Goal: Information Seeking & Learning: Learn about a topic

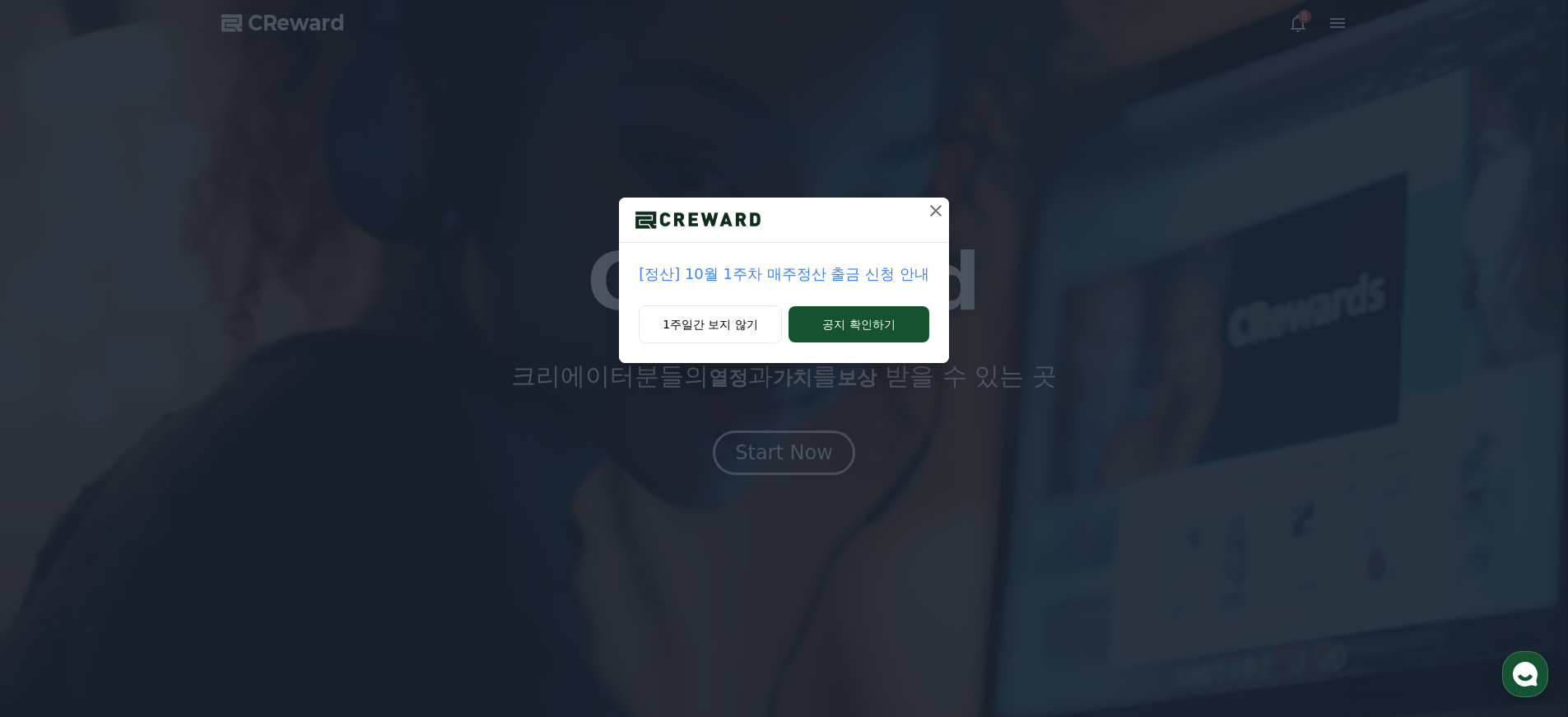
click at [937, 205] on icon at bounding box center [936, 211] width 20 height 20
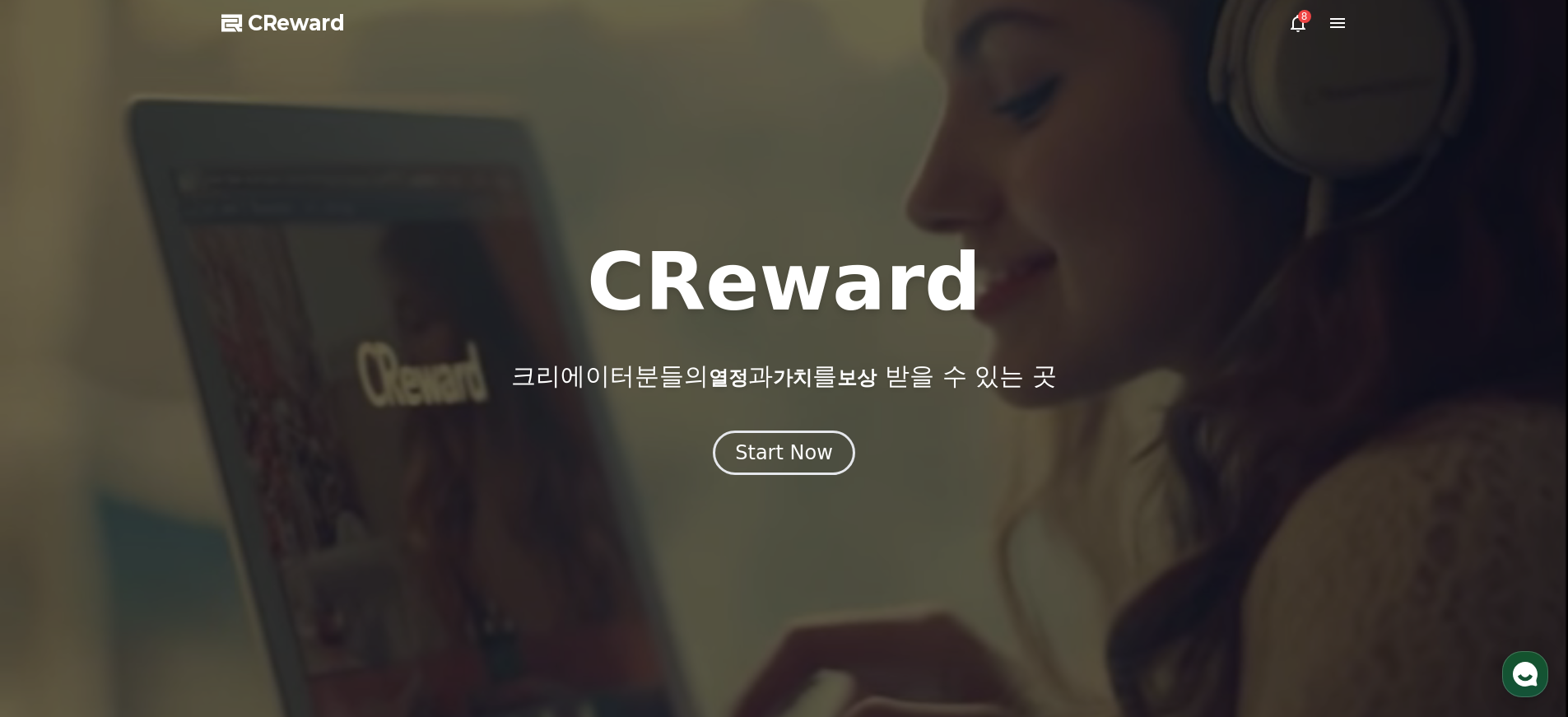
click at [1299, 20] on div "8" at bounding box center [1305, 16] width 13 height 13
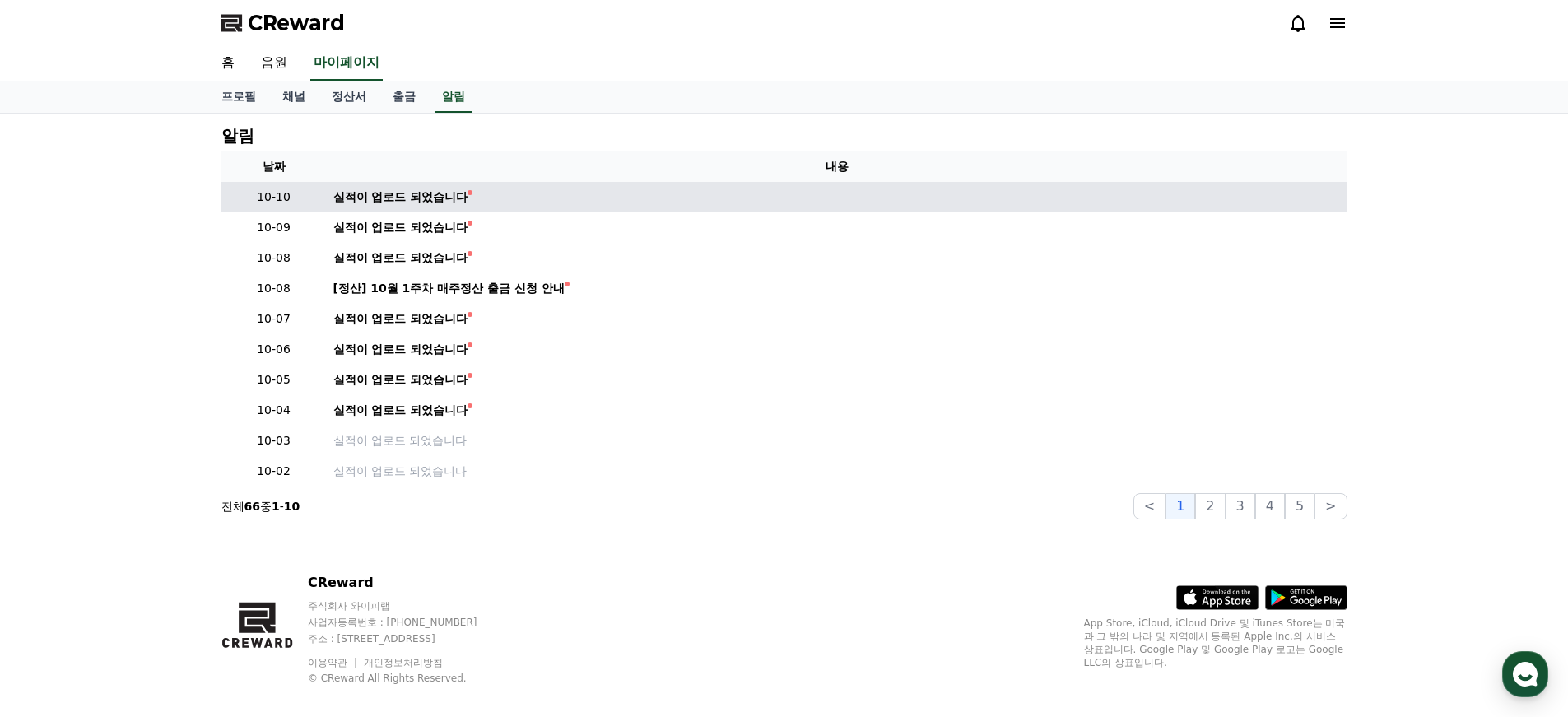
click at [445, 208] on td "실적이 업로드 되었습니다" at bounding box center [837, 197] width 1021 height 30
click at [432, 203] on div "실적이 업로드 되었습니다" at bounding box center [401, 196] width 135 height 17
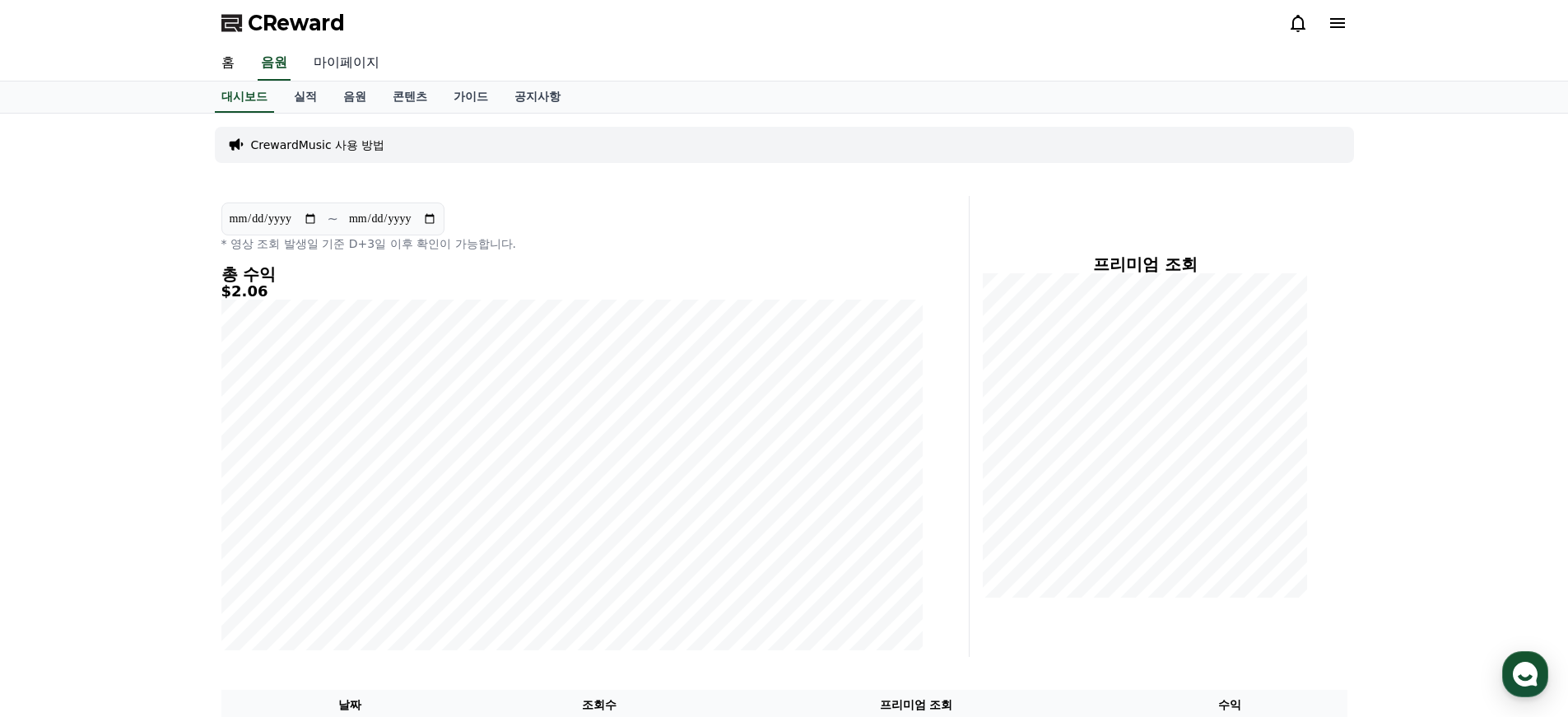
click at [337, 58] on link "마이페이지" at bounding box center [346, 63] width 92 height 35
select select "**********"
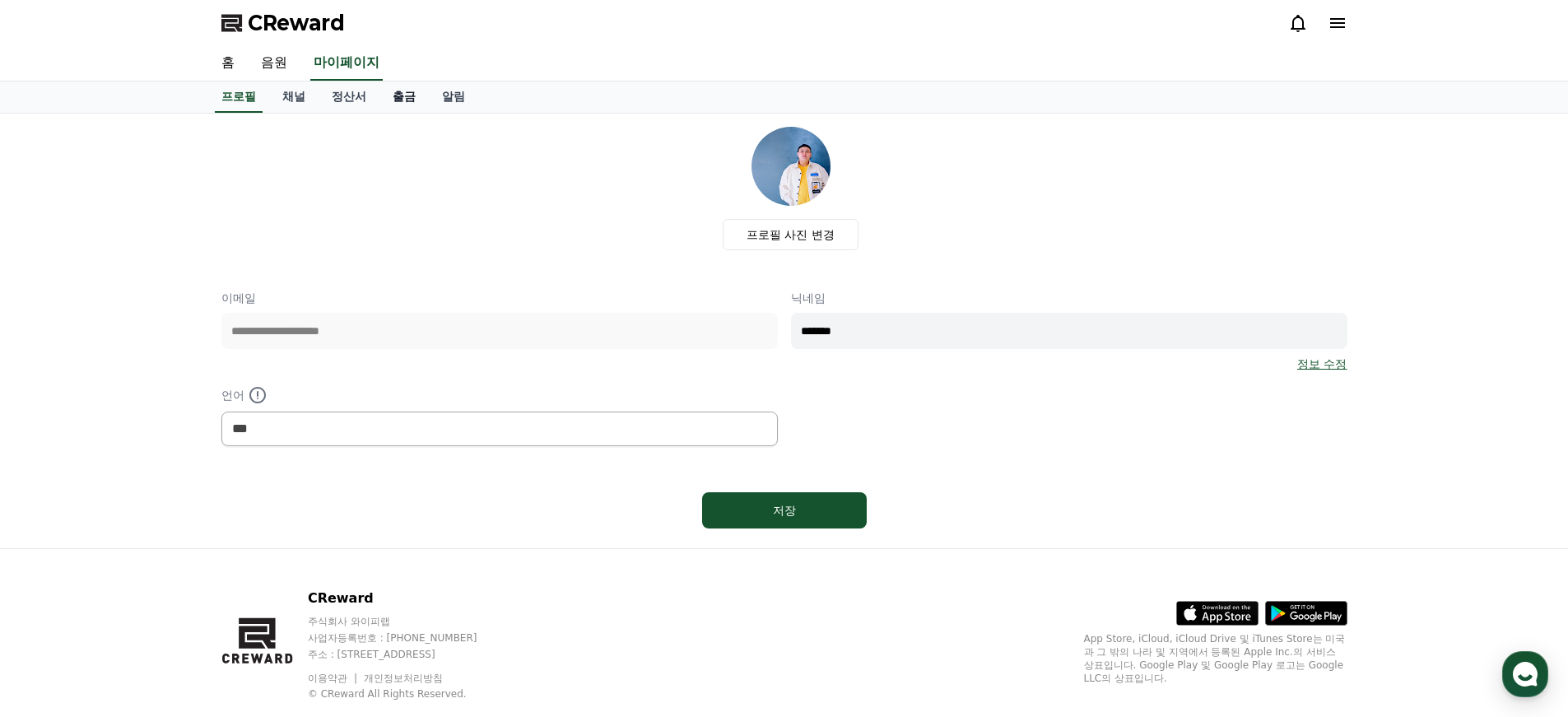
click at [390, 99] on link "출금" at bounding box center [403, 96] width 49 height 31
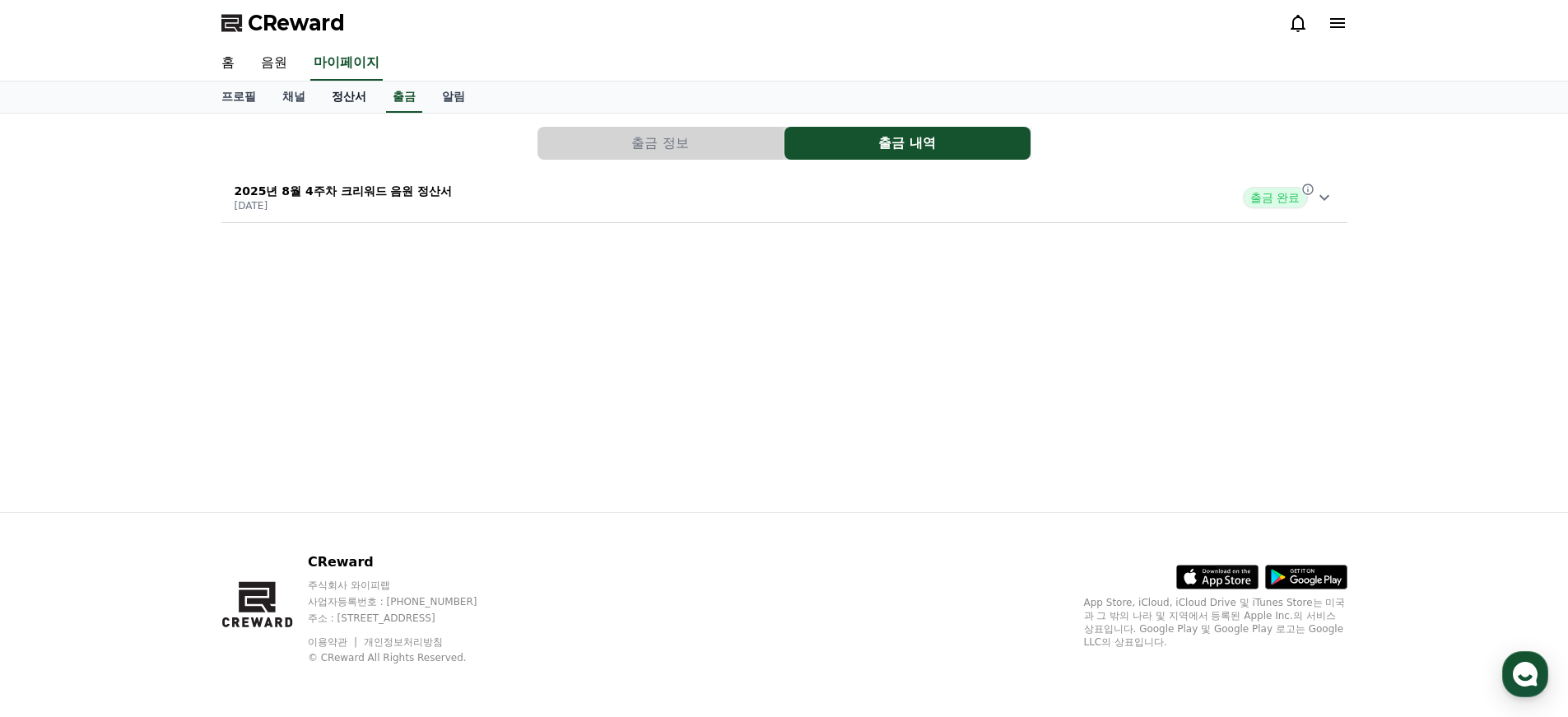
click at [341, 99] on link "정산서" at bounding box center [349, 96] width 61 height 31
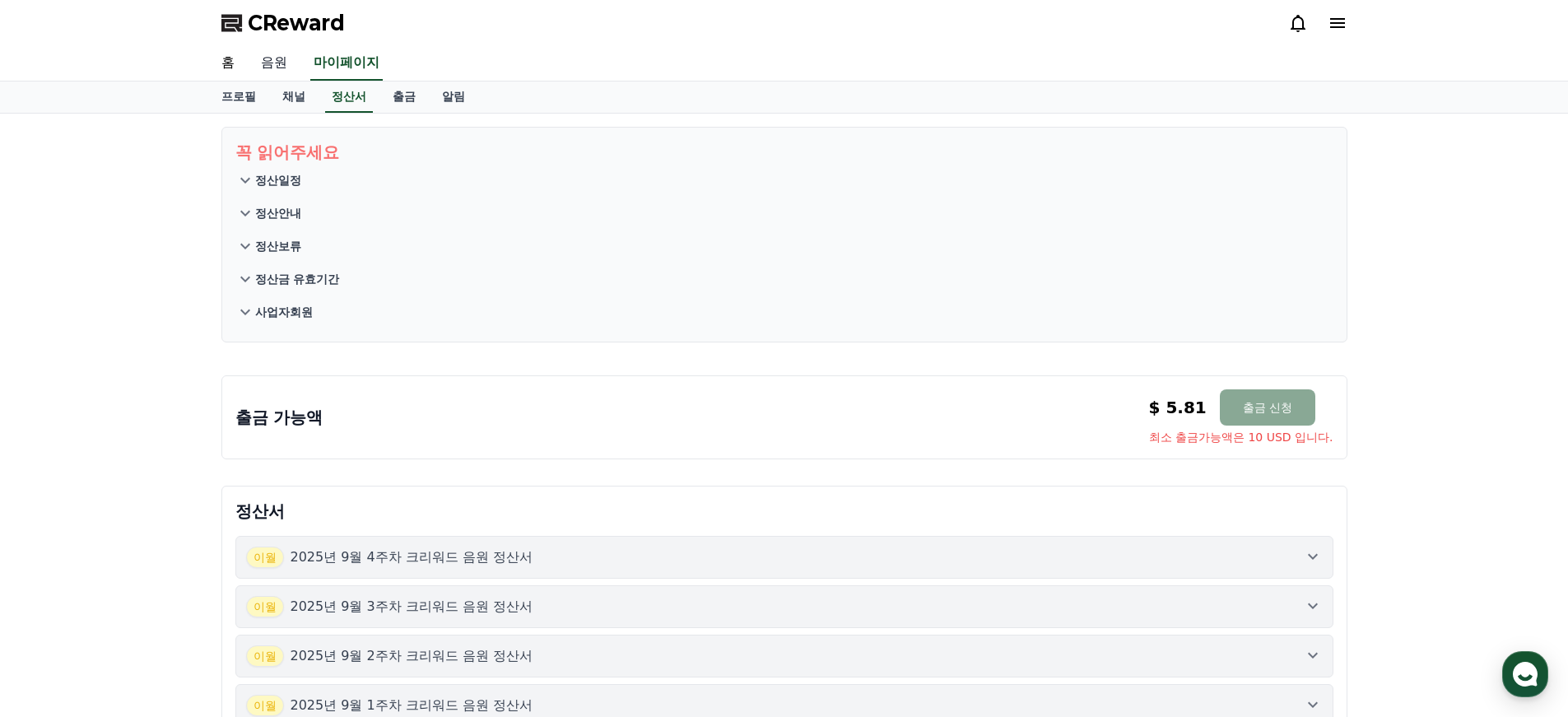
click at [270, 54] on link "음원" at bounding box center [274, 63] width 53 height 35
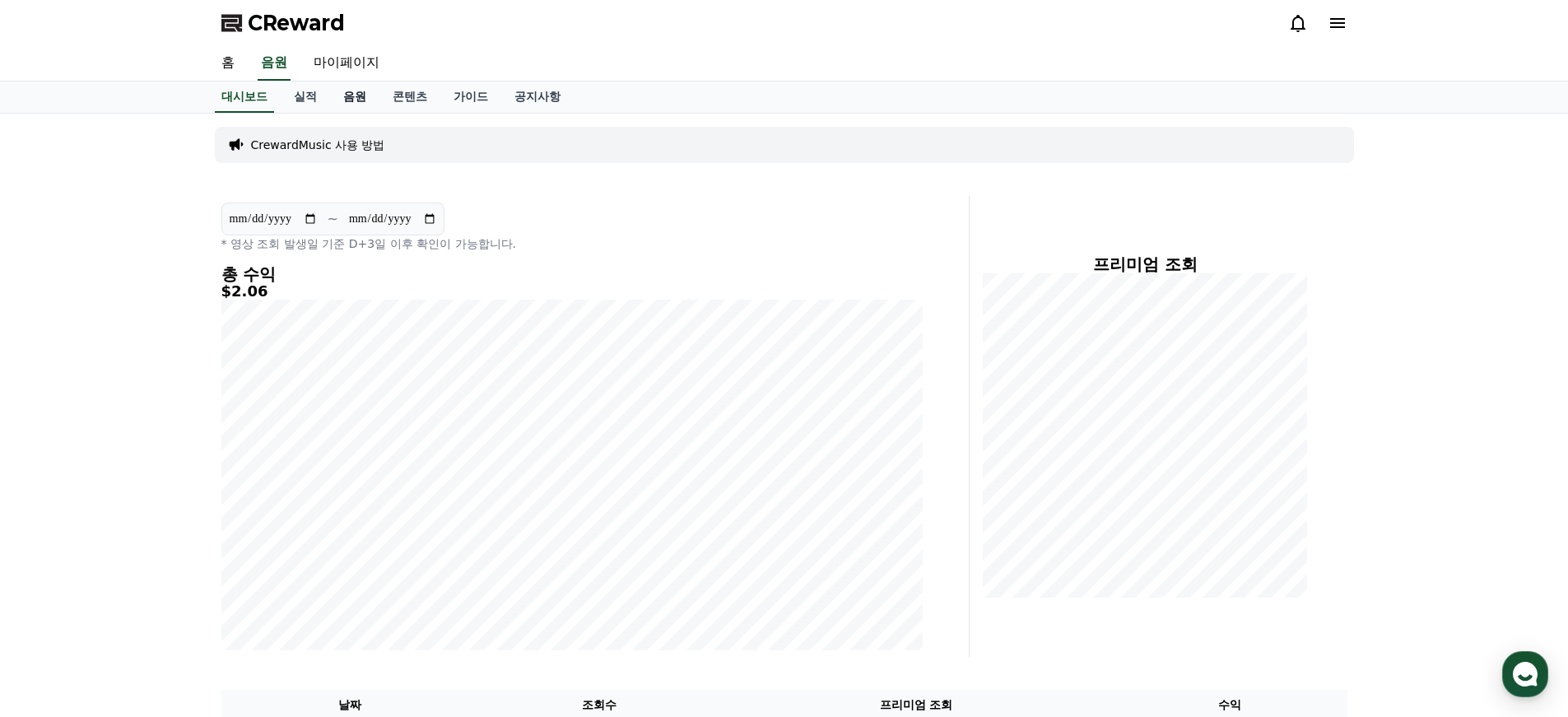
click at [343, 99] on link "음원" at bounding box center [354, 96] width 49 height 31
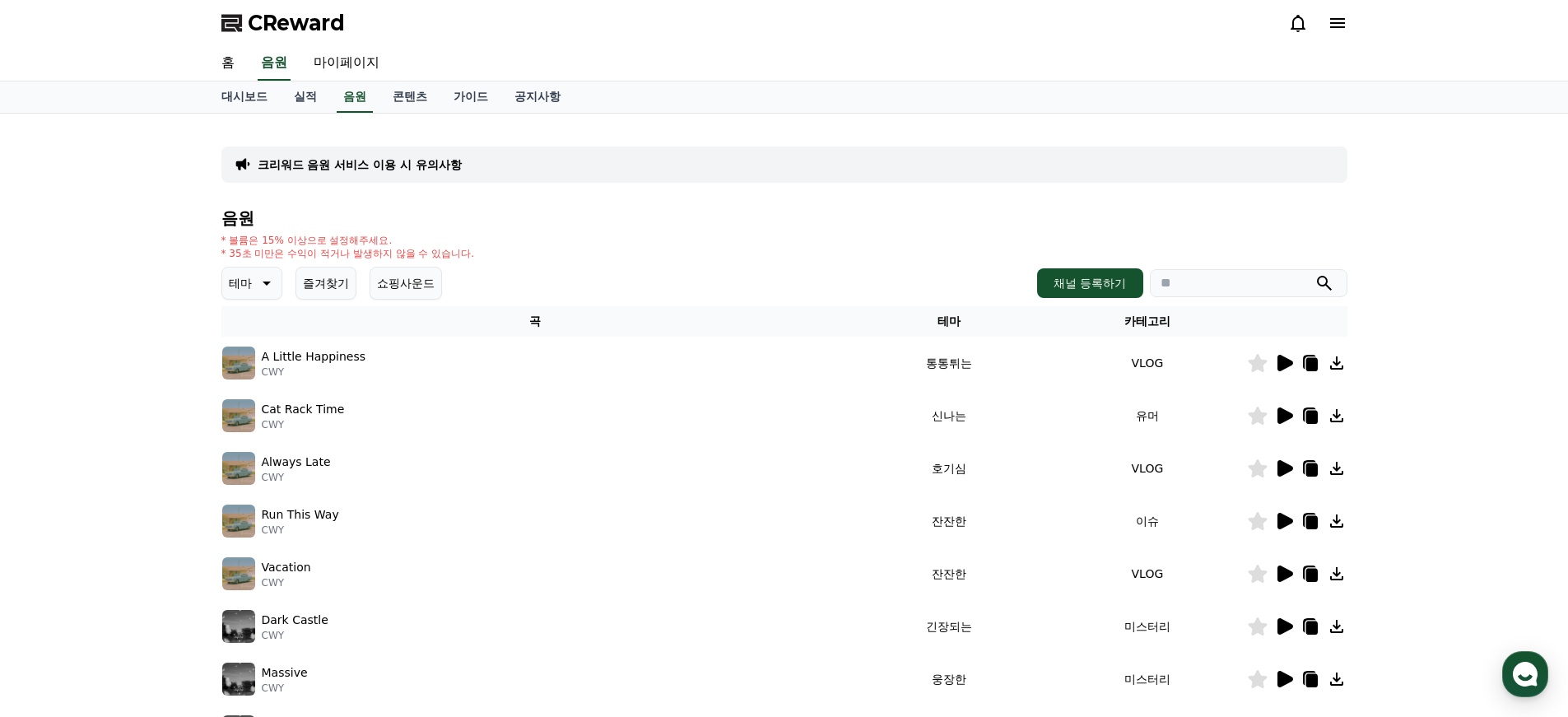
scroll to position [398, 0]
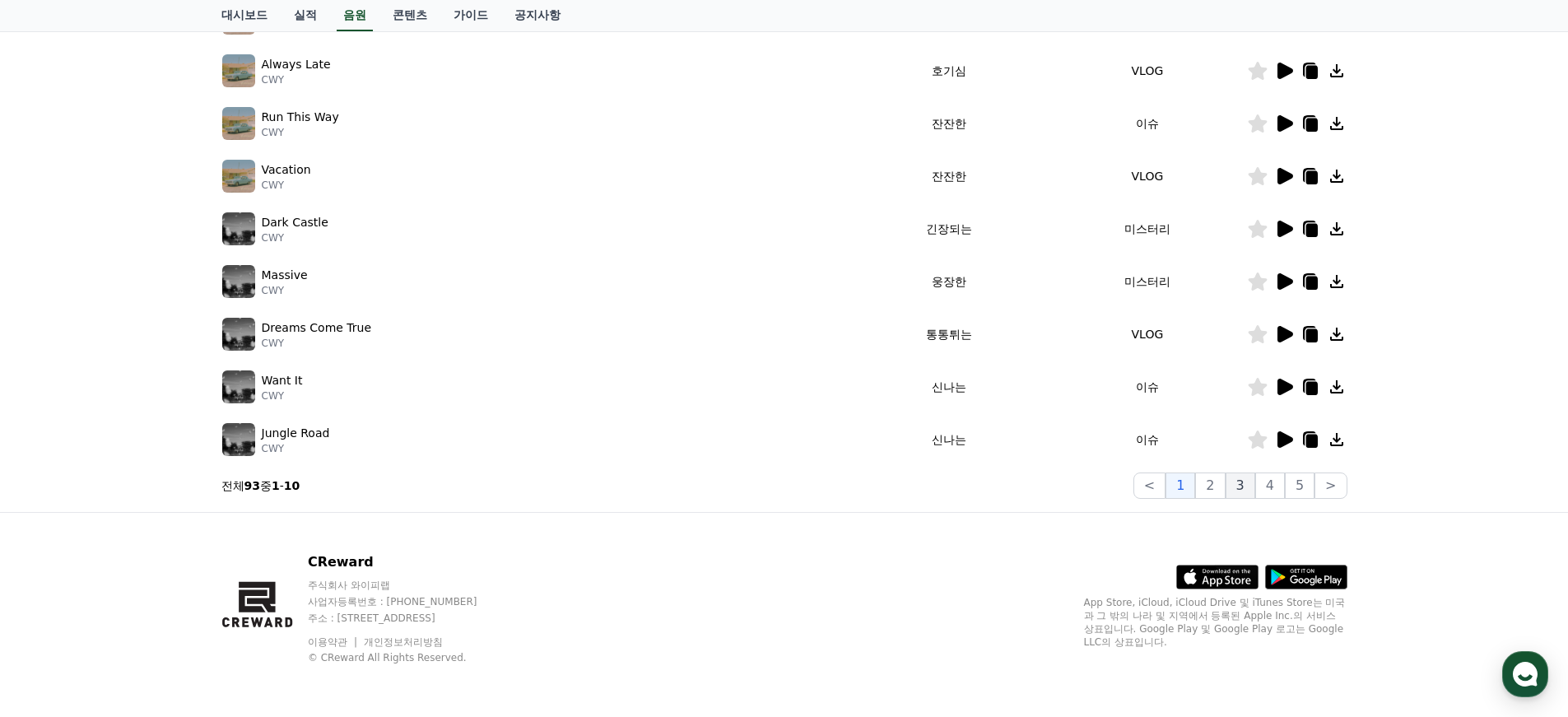
click at [1246, 492] on button "3" at bounding box center [1240, 486] width 29 height 27
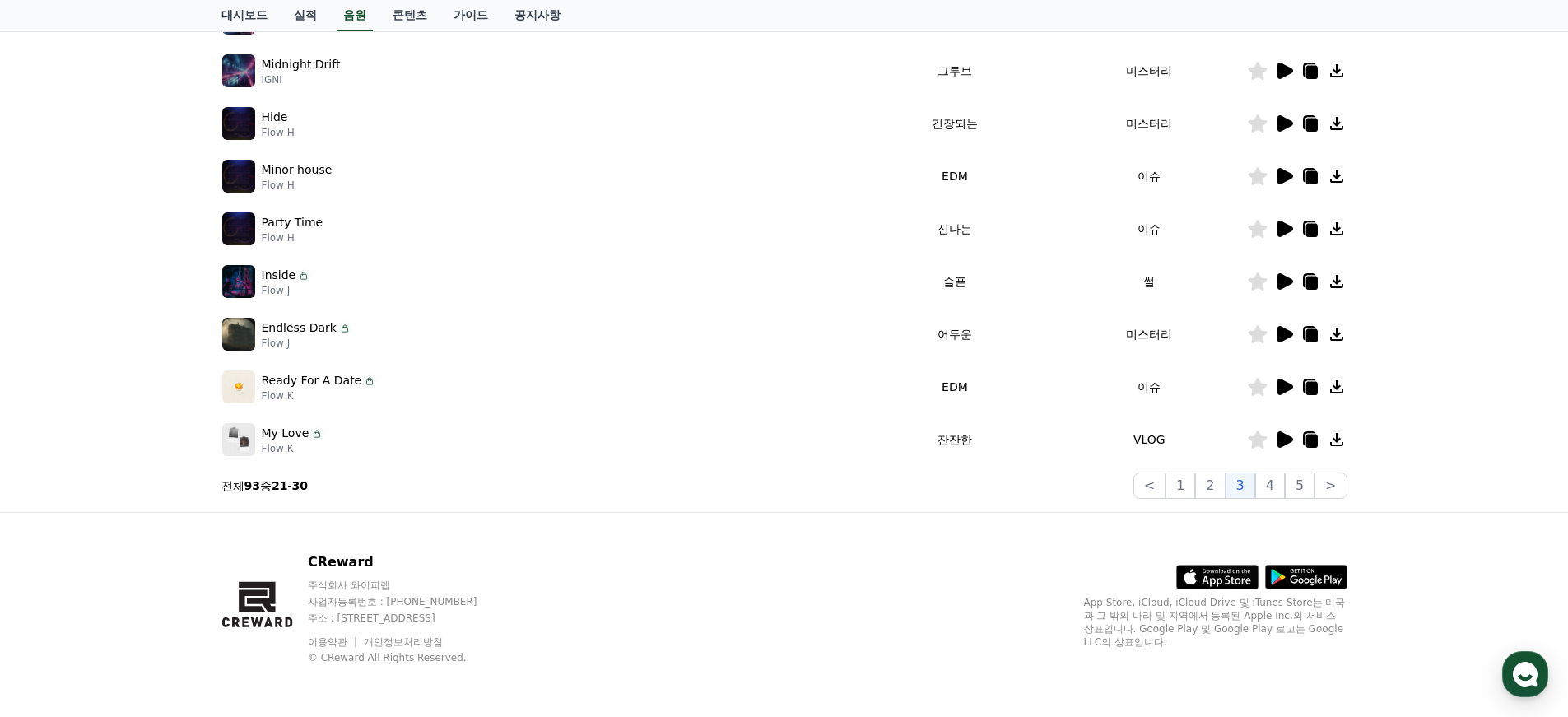
click at [1289, 229] on icon at bounding box center [1286, 229] width 16 height 16
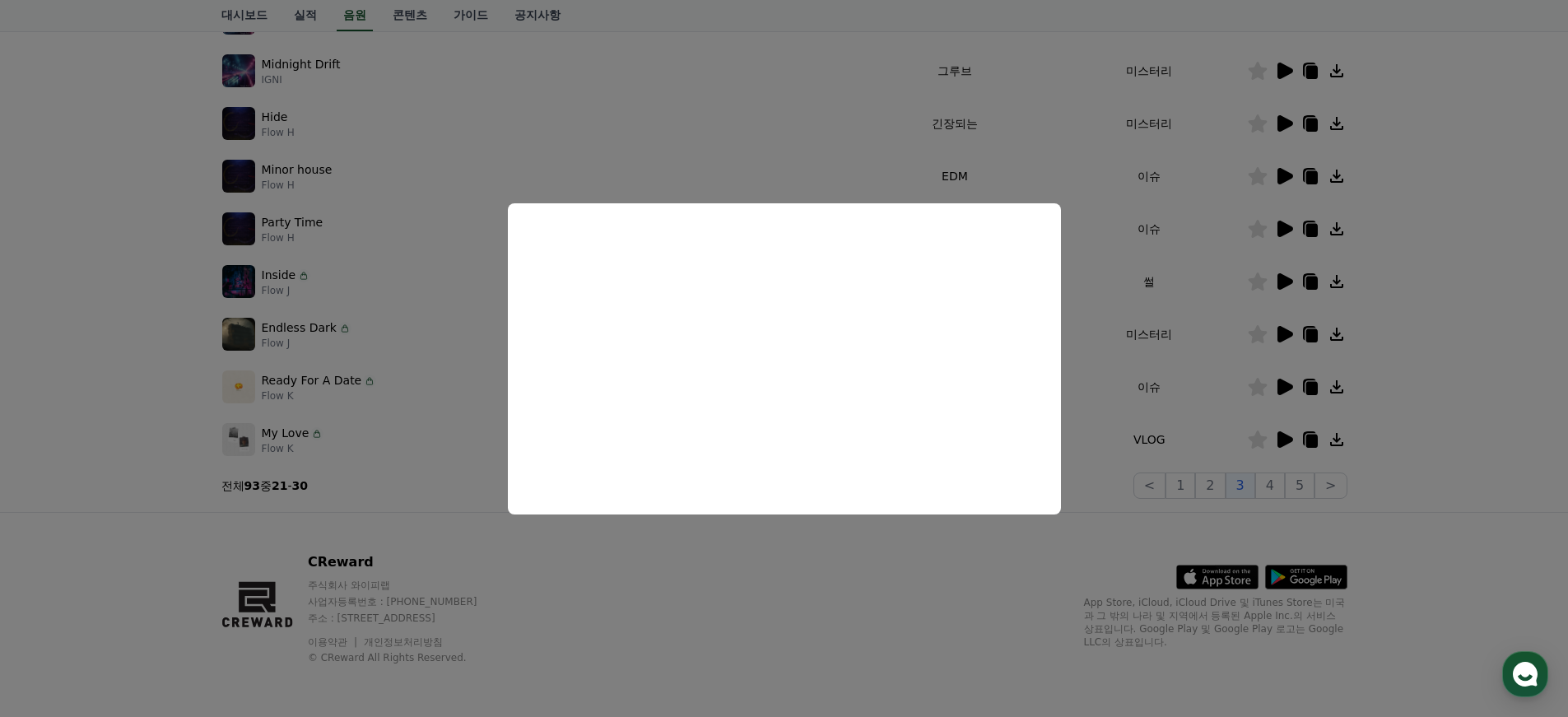
click at [1091, 387] on button "close modal" at bounding box center [784, 358] width 1568 height 717
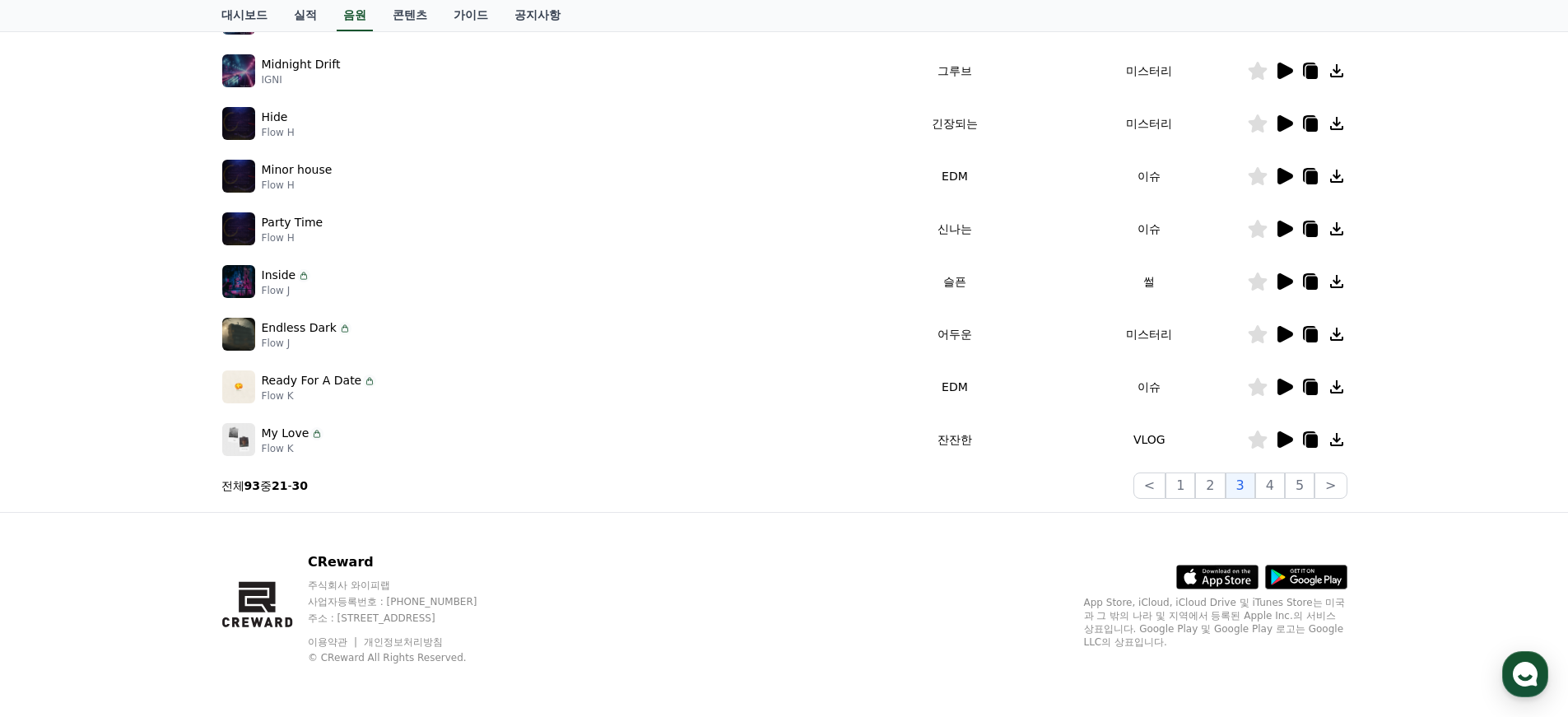
click at [1289, 386] on icon at bounding box center [1286, 387] width 16 height 16
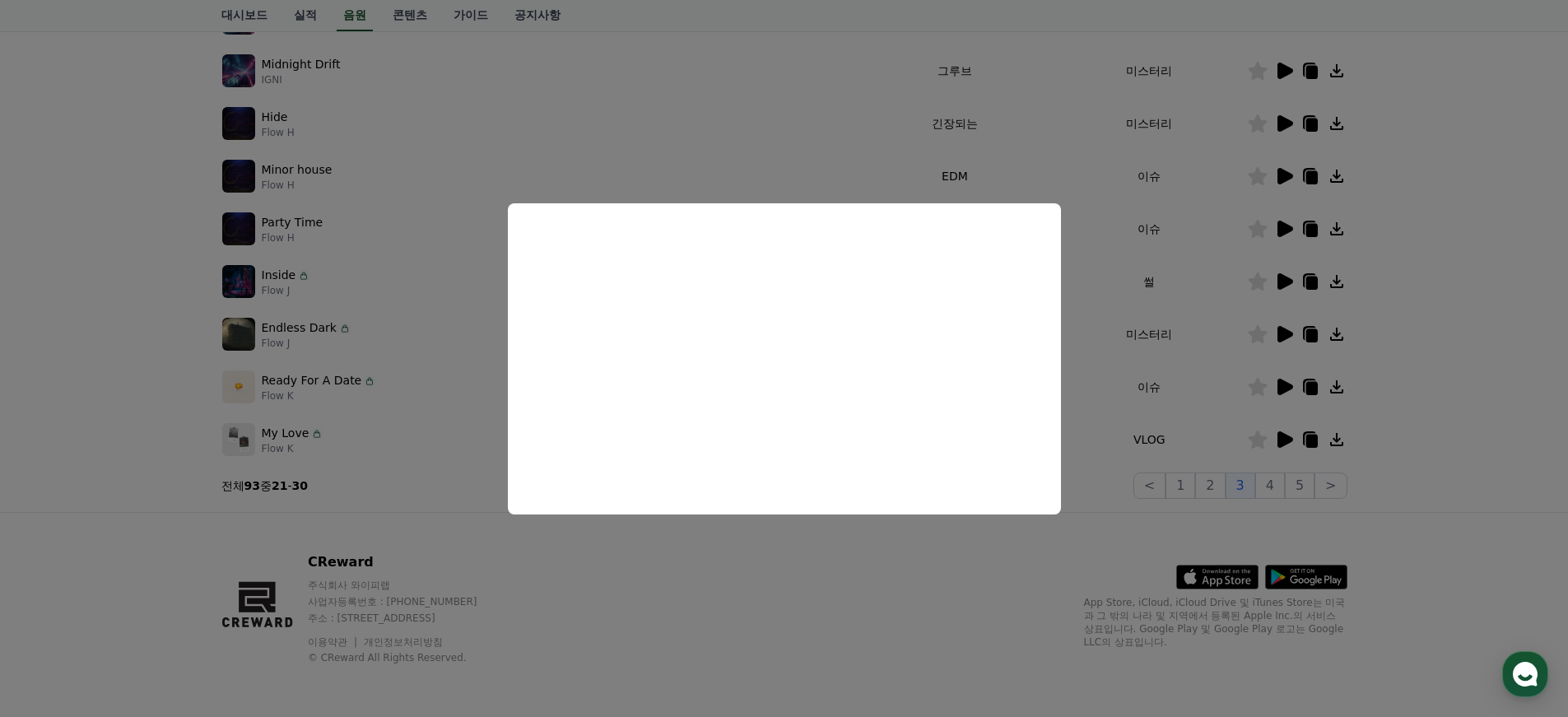
drag, startPoint x: 774, startPoint y: 603, endPoint x: 783, endPoint y: 604, distance: 9.1
click at [775, 603] on button "close modal" at bounding box center [784, 358] width 1568 height 717
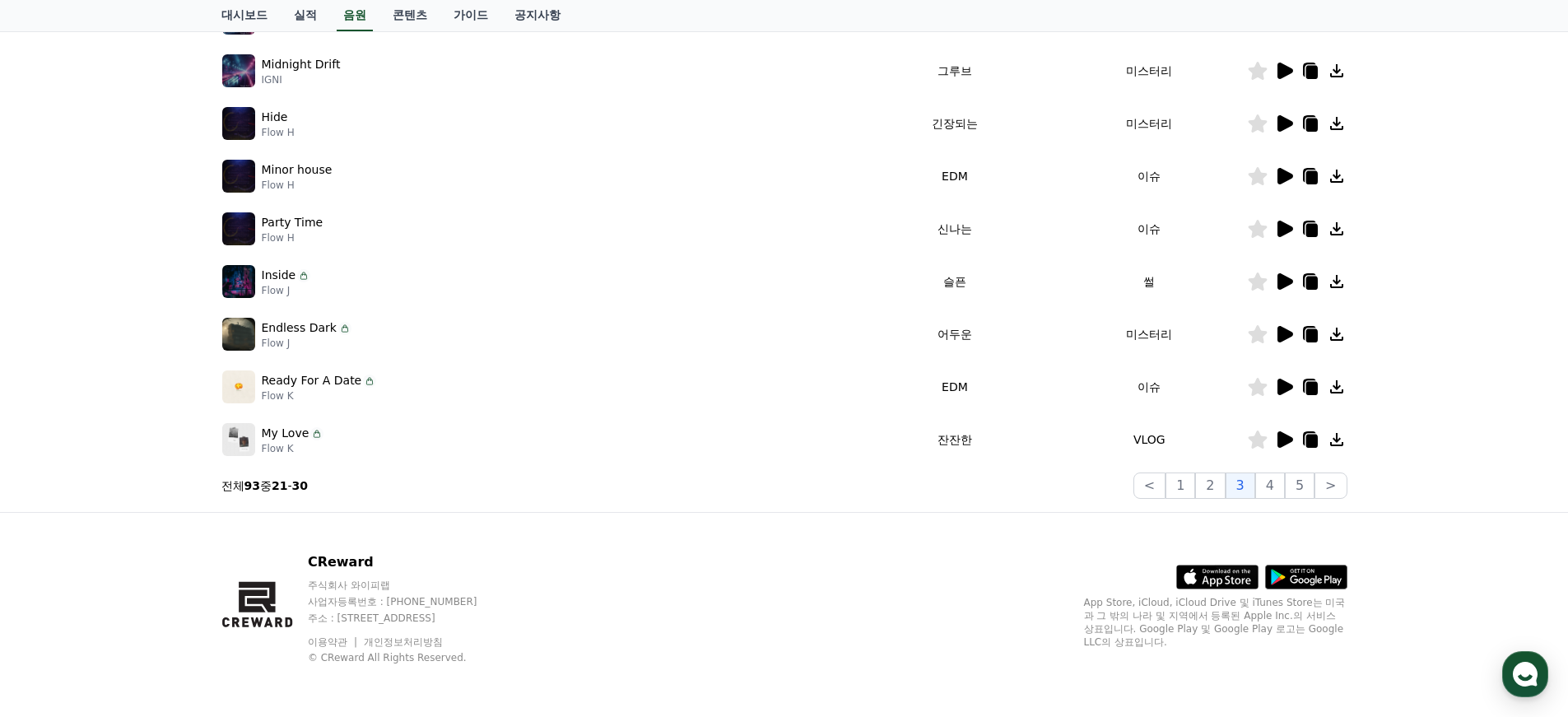
click at [1314, 384] on icon at bounding box center [1311, 388] width 12 height 13
click at [62, 134] on div "크리워드 음원 서비스 이용 시 유의사항 음원 * 볼륨은 15% 이상으로 설정해주세요. * 35초 미만은 수익이 적거나 발생하지 않을 수 있습니…" at bounding box center [784, 114] width 1568 height 796
